Goal: Task Accomplishment & Management: Use online tool/utility

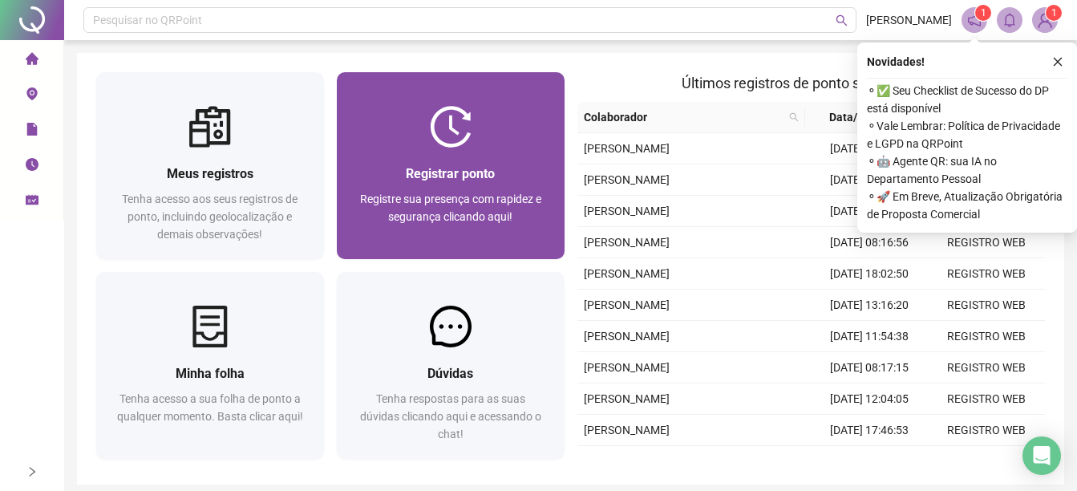
click at [408, 212] on span "Registre sua presença com rapidez e segurança clicando aqui!" at bounding box center [450, 207] width 181 height 30
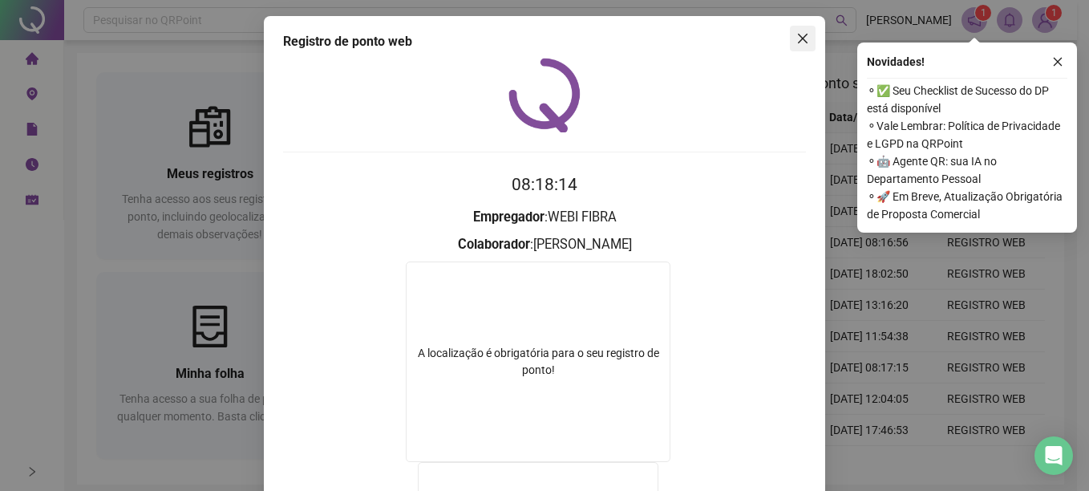
click at [796, 47] on button "Close" at bounding box center [803, 39] width 26 height 26
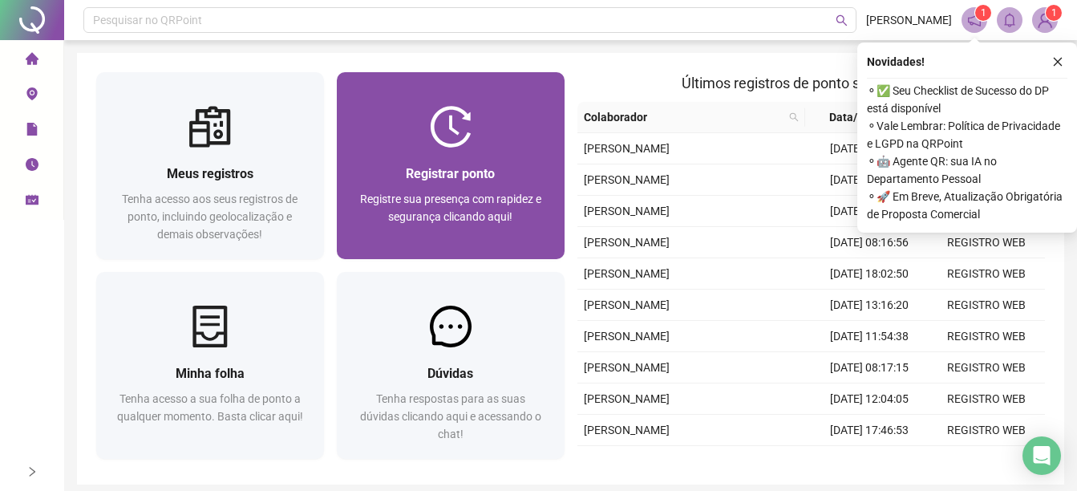
click at [441, 196] on span "Registre sua presença com rapidez e segurança clicando aqui!" at bounding box center [450, 207] width 181 height 30
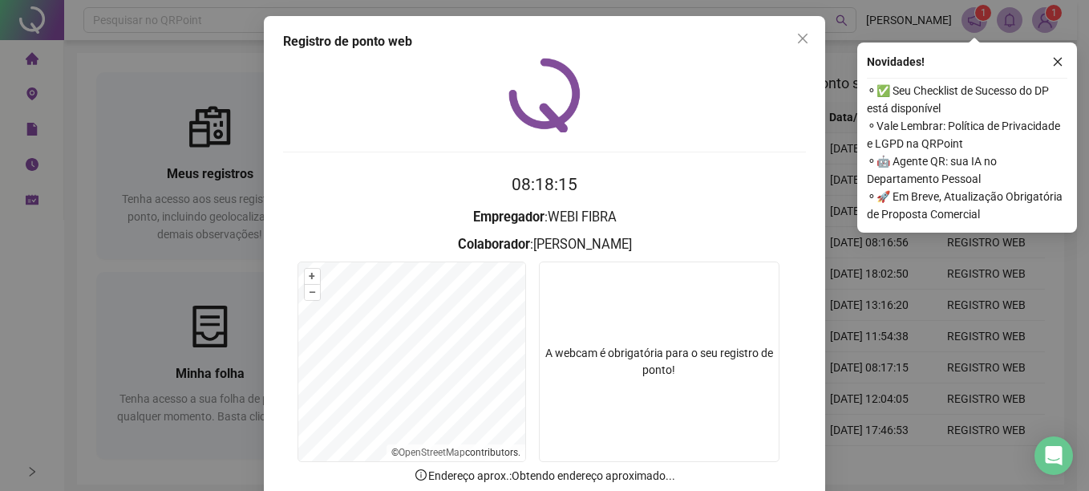
scroll to position [100, 0]
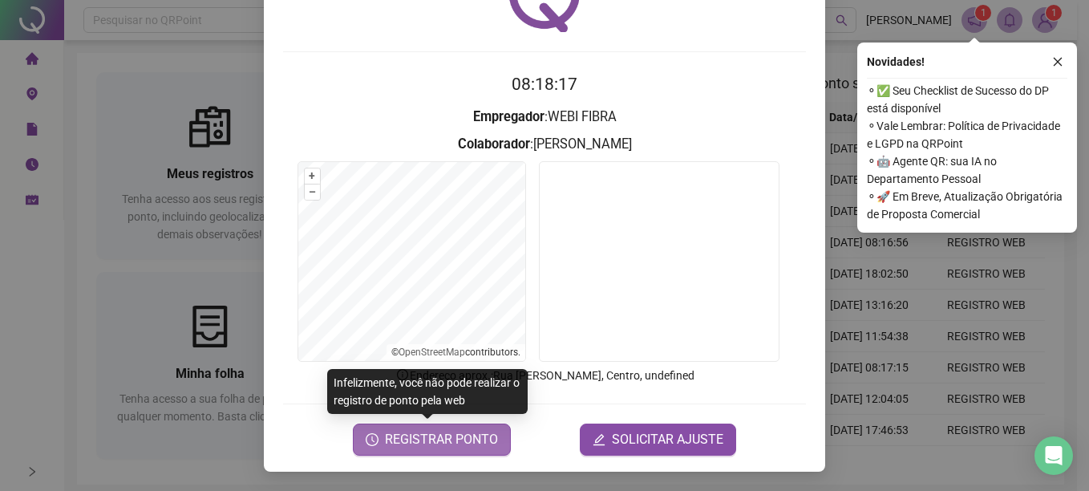
click at [403, 439] on span "REGISTRAR PONTO" at bounding box center [441, 439] width 113 height 19
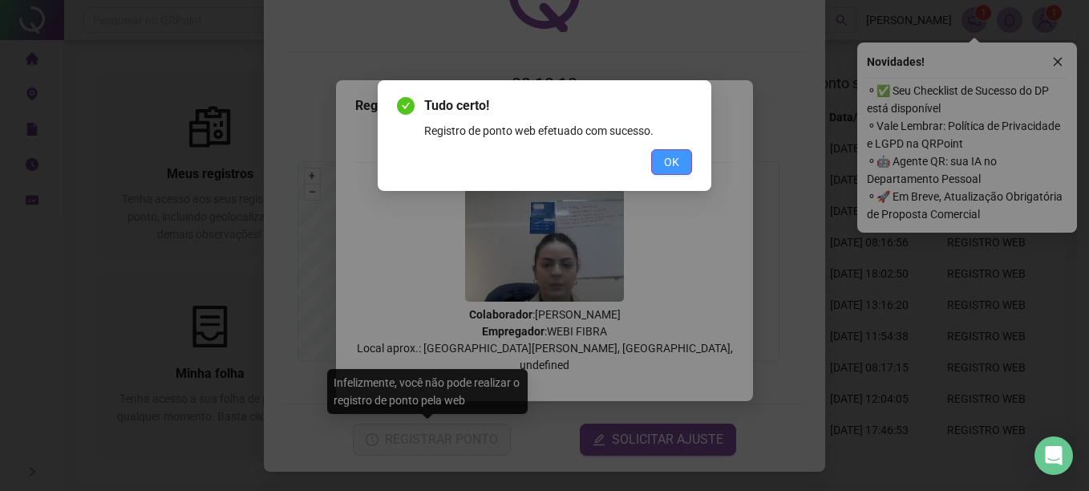
click at [684, 161] on button "OK" at bounding box center [671, 162] width 41 height 26
